Goal: Task Accomplishment & Management: Use online tool/utility

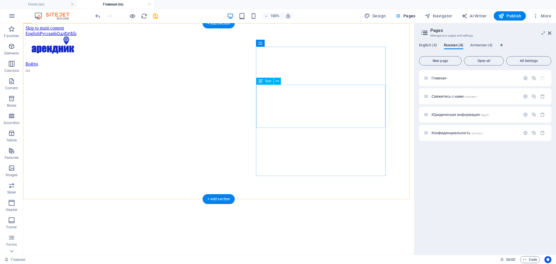
scroll to position [1094, 0]
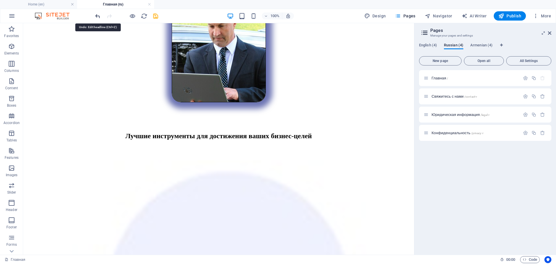
click at [95, 16] on icon "undo" at bounding box center [97, 16] width 7 height 7
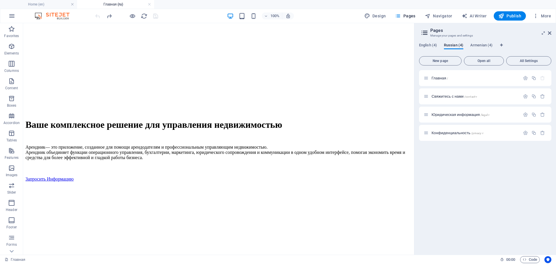
scroll to position [151, 0]
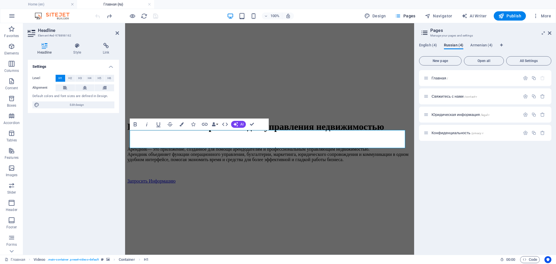
click at [114, 145] on div "Settings Level H1 H2 H3 H4 H5 H6 Alignment Default colors and font sizes are de…" at bounding box center [73, 155] width 91 height 190
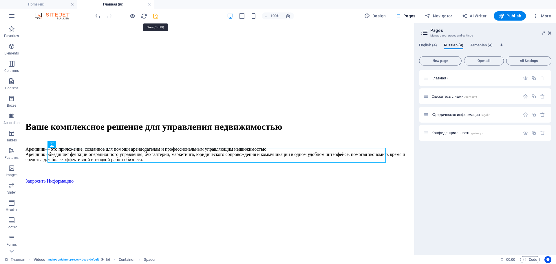
click at [156, 14] on icon "save" at bounding box center [155, 16] width 7 height 7
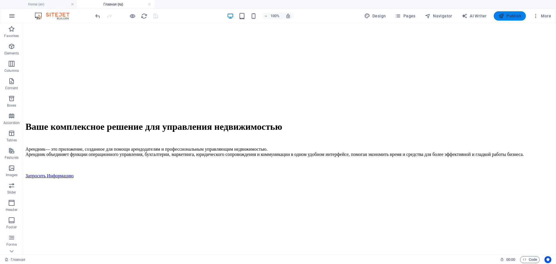
click at [513, 15] on span "Publish" at bounding box center [510, 16] width 23 height 6
